Goal: Information Seeking & Learning: Learn about a topic

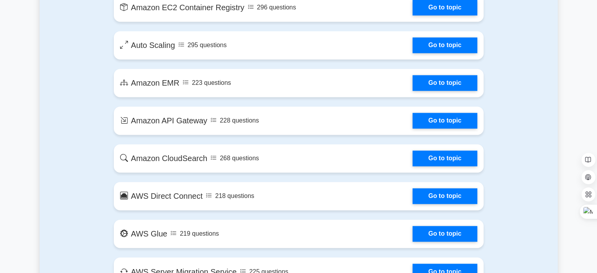
scroll to position [1311, 0]
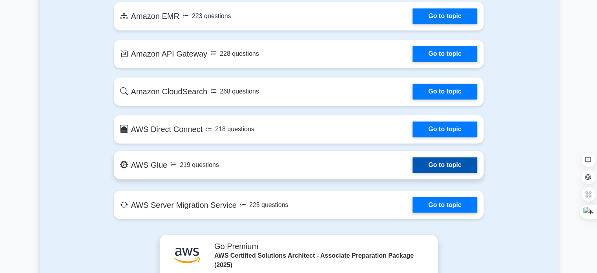
click at [433, 164] on link "Go to topic" at bounding box center [445, 165] width 64 height 16
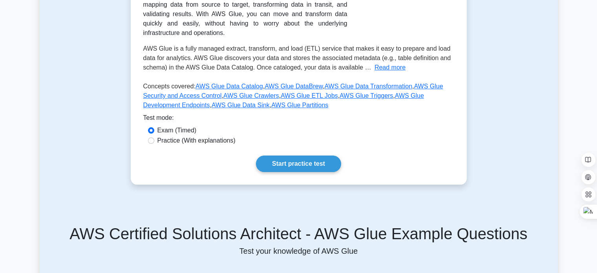
scroll to position [177, 0]
click at [384, 62] on button "Read more" at bounding box center [389, 66] width 31 height 9
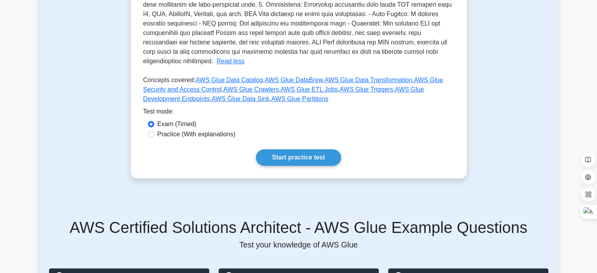
scroll to position [326, 0]
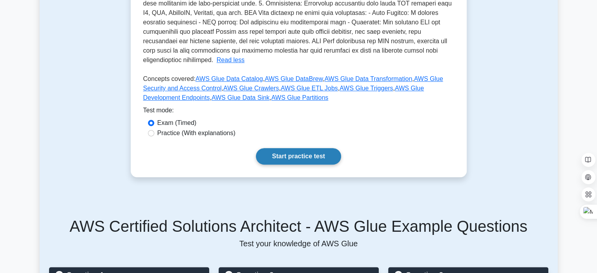
click at [297, 148] on link "Start practice test" at bounding box center [298, 156] width 85 height 16
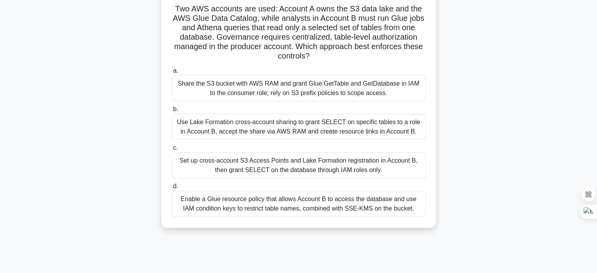
scroll to position [62, 0]
click at [228, 204] on div "Enable a Glue resource policy that allows Account B to access the database and …" at bounding box center [299, 203] width 254 height 26
click at [172, 188] on input "d. Enable a Glue resource policy that allows Account B to access the database a…" at bounding box center [172, 185] width 0 height 5
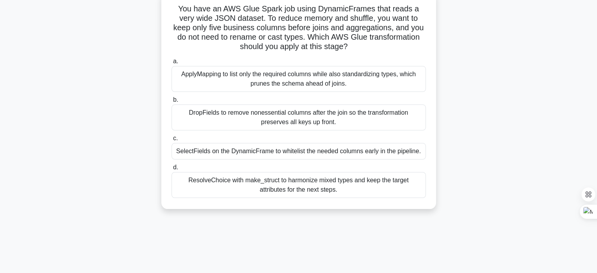
scroll to position [62, 0]
click at [254, 119] on div "DropFields to remove nonessential columns after the join so the transformation …" at bounding box center [299, 118] width 254 height 26
click at [172, 103] on input "b. DropFields to remove nonessential columns after the join so the transformati…" at bounding box center [172, 100] width 0 height 5
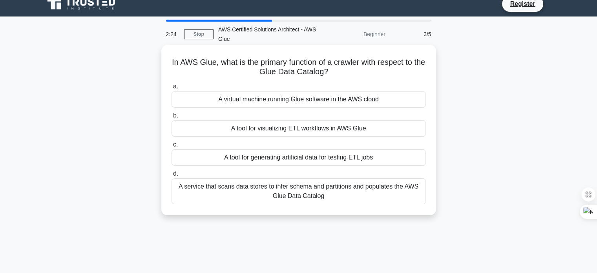
scroll to position [0, 0]
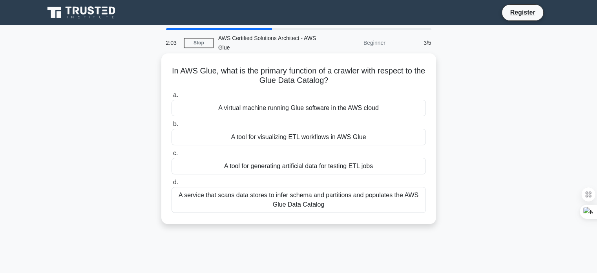
click at [366, 199] on div "A service that scans data stores to infer schema and partitions and populates t…" at bounding box center [299, 200] width 254 height 26
click at [172, 185] on input "d. A service that scans data stores to infer schema and partitions and populate…" at bounding box center [172, 182] width 0 height 5
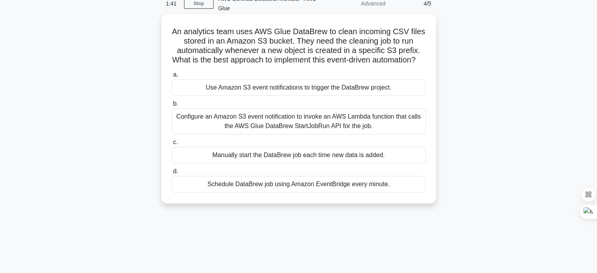
scroll to position [39, 0]
click at [382, 131] on div "Configure an Amazon S3 event notification to invoke an AWS Lambda function that…" at bounding box center [299, 121] width 254 height 26
click at [172, 106] on input "b. Configure an Amazon S3 event notification to invoke an AWS Lambda function t…" at bounding box center [172, 103] width 0 height 5
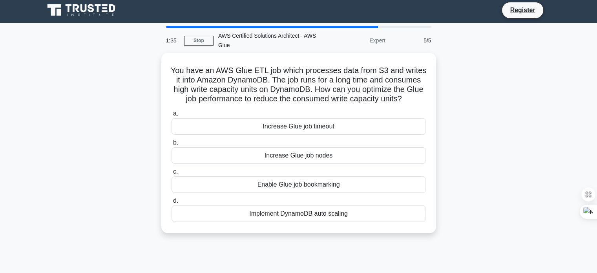
scroll to position [0, 0]
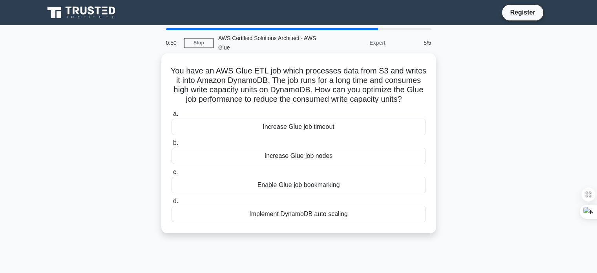
click at [322, 217] on div "Implement DynamoDB auto scaling" at bounding box center [299, 214] width 254 height 16
click at [172, 204] on input "d. Implement DynamoDB auto scaling" at bounding box center [172, 201] width 0 height 5
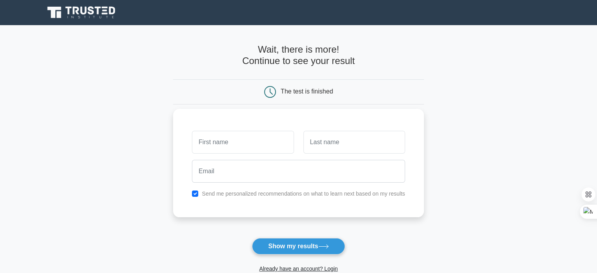
scroll to position [64, 0]
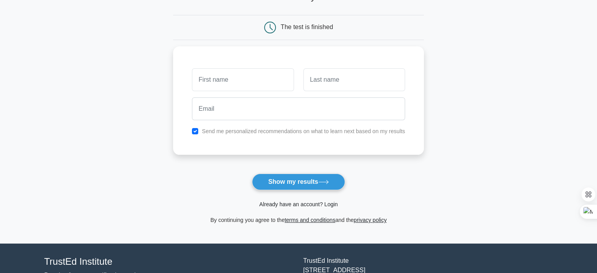
click at [286, 205] on link "Already have an account? Login" at bounding box center [298, 204] width 79 height 6
click at [287, 204] on link "Already have an account? Login" at bounding box center [298, 204] width 79 height 6
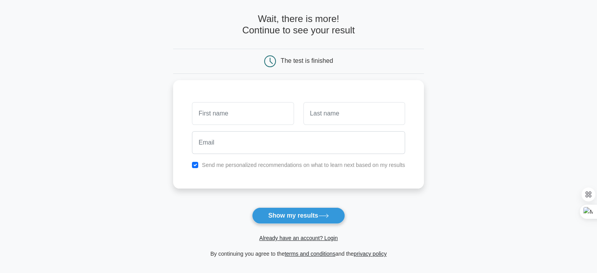
scroll to position [29, 0]
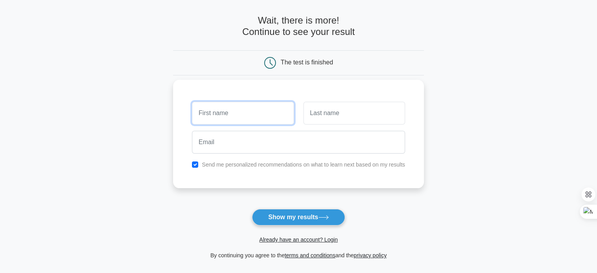
click at [217, 112] on input "text" at bounding box center [243, 113] width 102 height 23
type input "Rayankula"
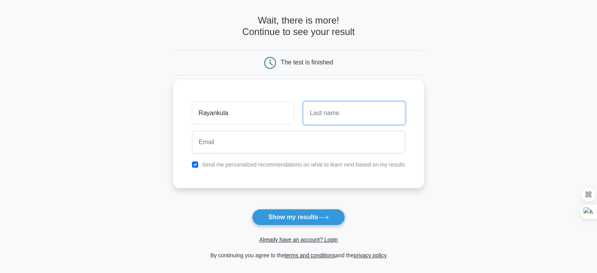
click at [334, 111] on input "text" at bounding box center [354, 113] width 102 height 23
type input "Venkatanaidu"
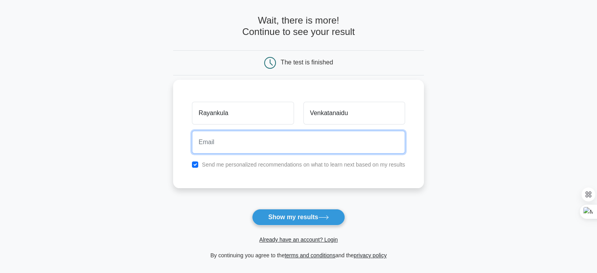
click at [271, 136] on input "email" at bounding box center [298, 142] width 213 height 23
type input "[EMAIL_ADDRESS][DOMAIN_NAME]"
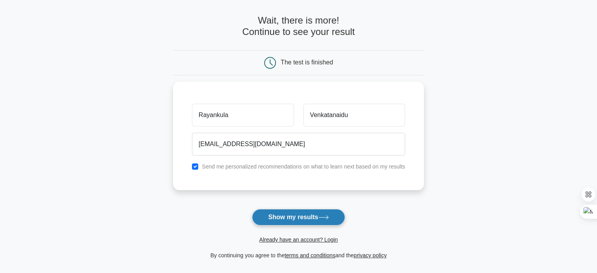
click at [289, 212] on button "Show my results" at bounding box center [298, 217] width 93 height 16
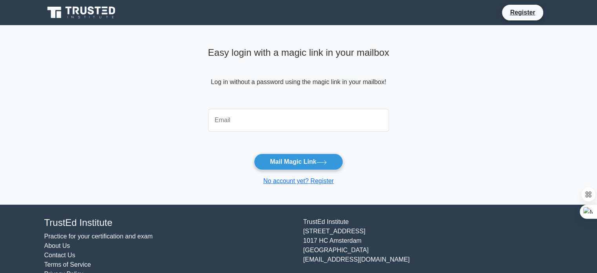
click at [278, 122] on input "email" at bounding box center [298, 120] width 181 height 23
click at [245, 119] on input "[EMAIL_ADDRESS][DOMAIN_NAME]" at bounding box center [298, 120] width 181 height 23
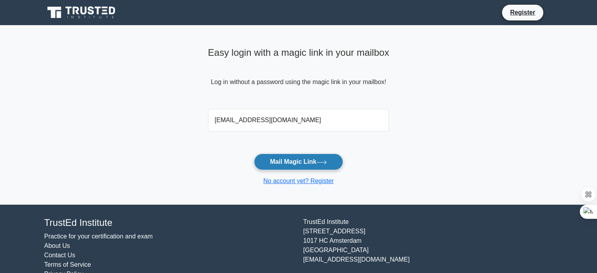
type input "[EMAIL_ADDRESS][DOMAIN_NAME]"
click at [284, 163] on button "Mail Magic Link" at bounding box center [298, 161] width 89 height 16
click at [243, 120] on input "rvnaidu245@gmail.com" at bounding box center [298, 120] width 181 height 23
type input "rvnaidu2@gmail.com"
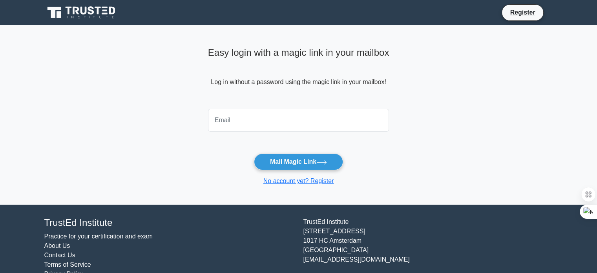
click at [272, 119] on input "email" at bounding box center [298, 120] width 181 height 23
type input "rvnaidu245@gmail.com"
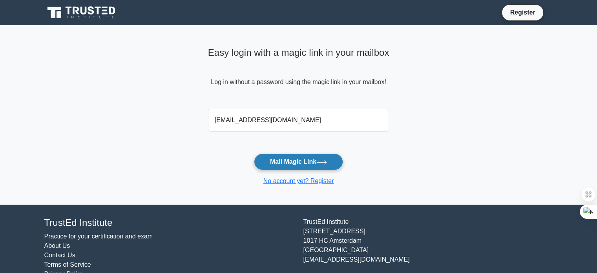
click at [283, 160] on button "Mail Magic Link" at bounding box center [298, 161] width 89 height 16
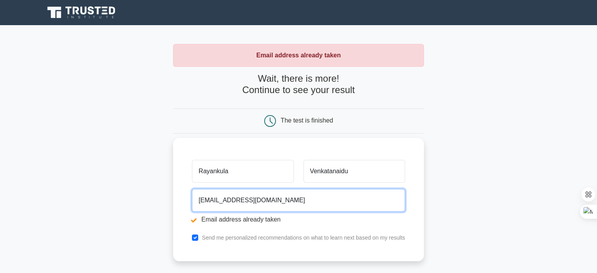
click at [228, 194] on input "rvnaidu245@gmail.com" at bounding box center [298, 200] width 213 height 23
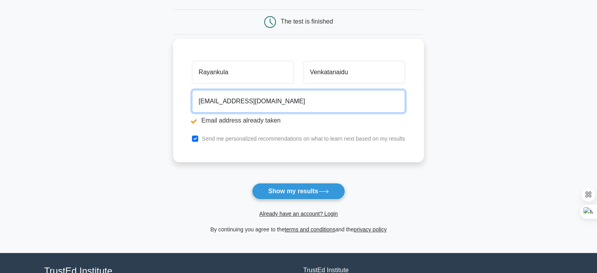
scroll to position [100, 0]
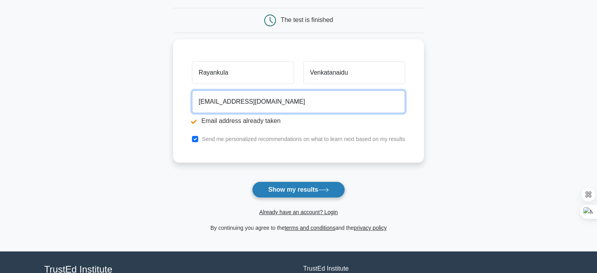
type input "rvnaidu2018@gmail.com"
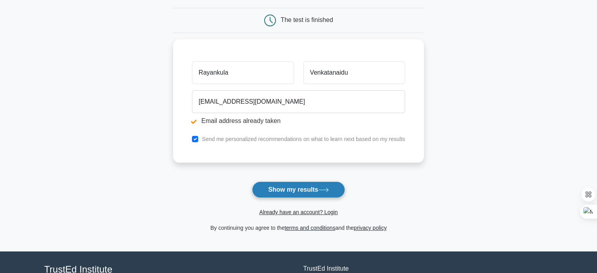
click at [270, 192] on button "Show my results" at bounding box center [298, 189] width 93 height 16
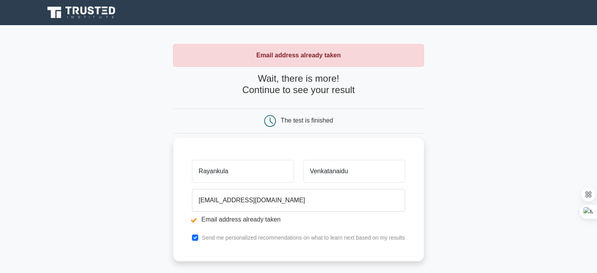
scroll to position [165, 0]
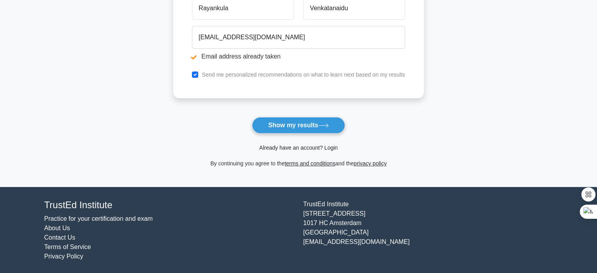
click at [330, 149] on link "Already have an account? Login" at bounding box center [298, 147] width 79 height 6
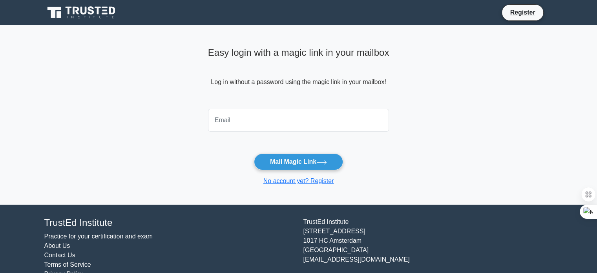
click at [299, 106] on div at bounding box center [298, 120] width 191 height 29
drag, startPoint x: 299, startPoint y: 106, endPoint x: 293, endPoint y: 115, distance: 10.5
click at [293, 115] on div at bounding box center [298, 120] width 191 height 29
click at [277, 108] on div at bounding box center [298, 120] width 191 height 29
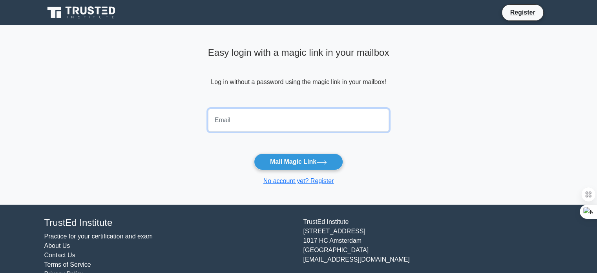
click at [274, 113] on input "email" at bounding box center [298, 120] width 181 height 23
type input "[EMAIL_ADDRESS][DOMAIN_NAME]"
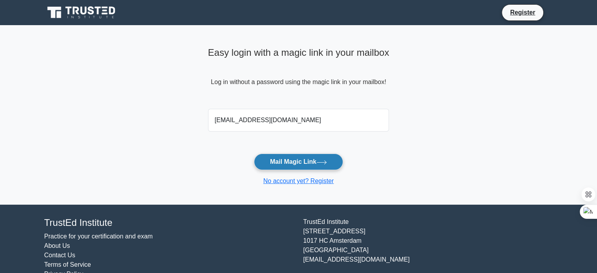
click at [285, 158] on button "Mail Magic Link" at bounding box center [298, 161] width 89 height 16
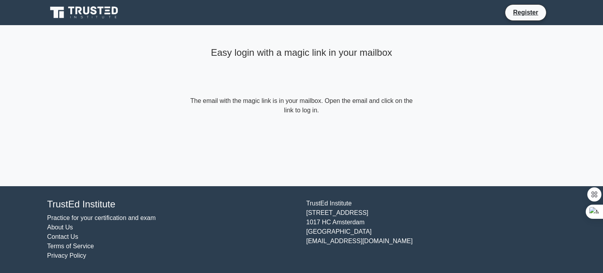
click at [290, 106] on form "The email with the magic link is in your mailbox. Open the email and click on t…" at bounding box center [301, 105] width 226 height 19
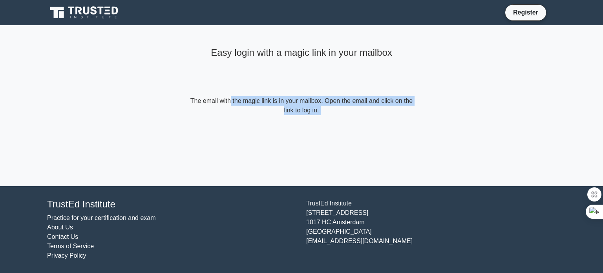
click at [290, 106] on form "The email with the magic link is in your mailbox. Open the email and click on t…" at bounding box center [301, 105] width 226 height 19
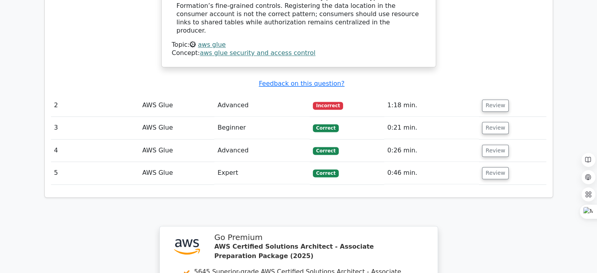
scroll to position [1325, 0]
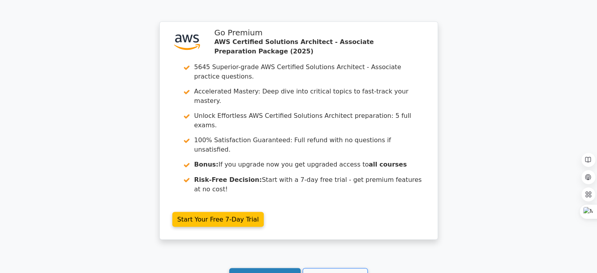
click at [264, 268] on link "Continue practicing" at bounding box center [265, 275] width 72 height 15
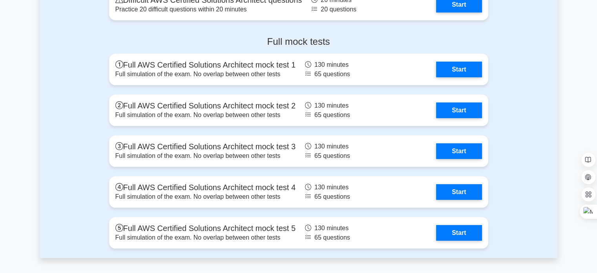
scroll to position [2350, 0]
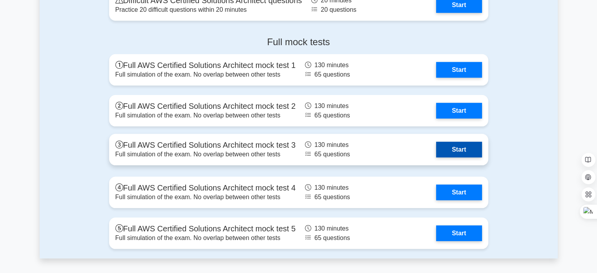
click at [460, 148] on link "Start" at bounding box center [459, 150] width 46 height 16
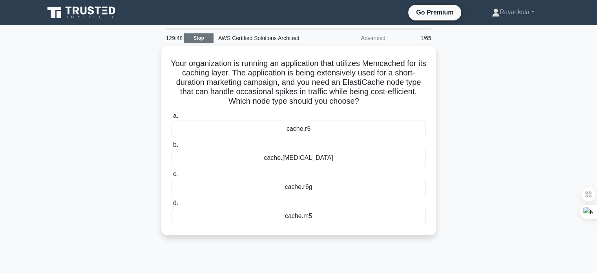
click at [201, 38] on link "Stop" at bounding box center [198, 38] width 29 height 10
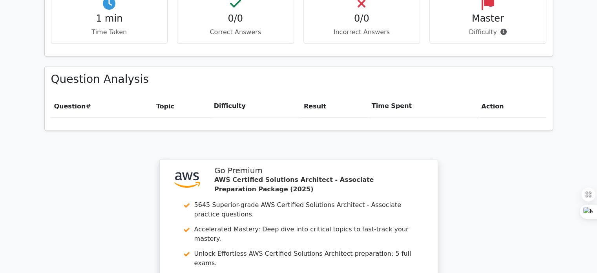
scroll to position [696, 0]
